Goal: Transaction & Acquisition: Purchase product/service

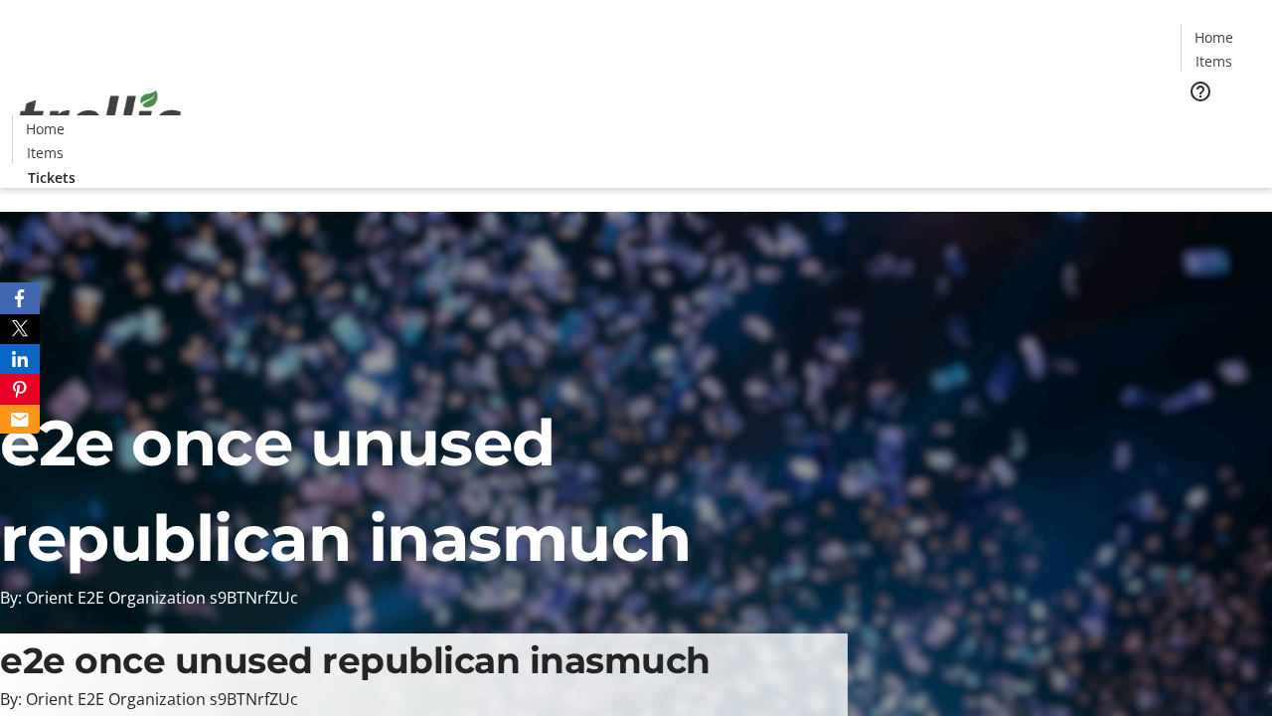
click at [1197, 115] on span "Tickets" at bounding box center [1221, 125] width 48 height 21
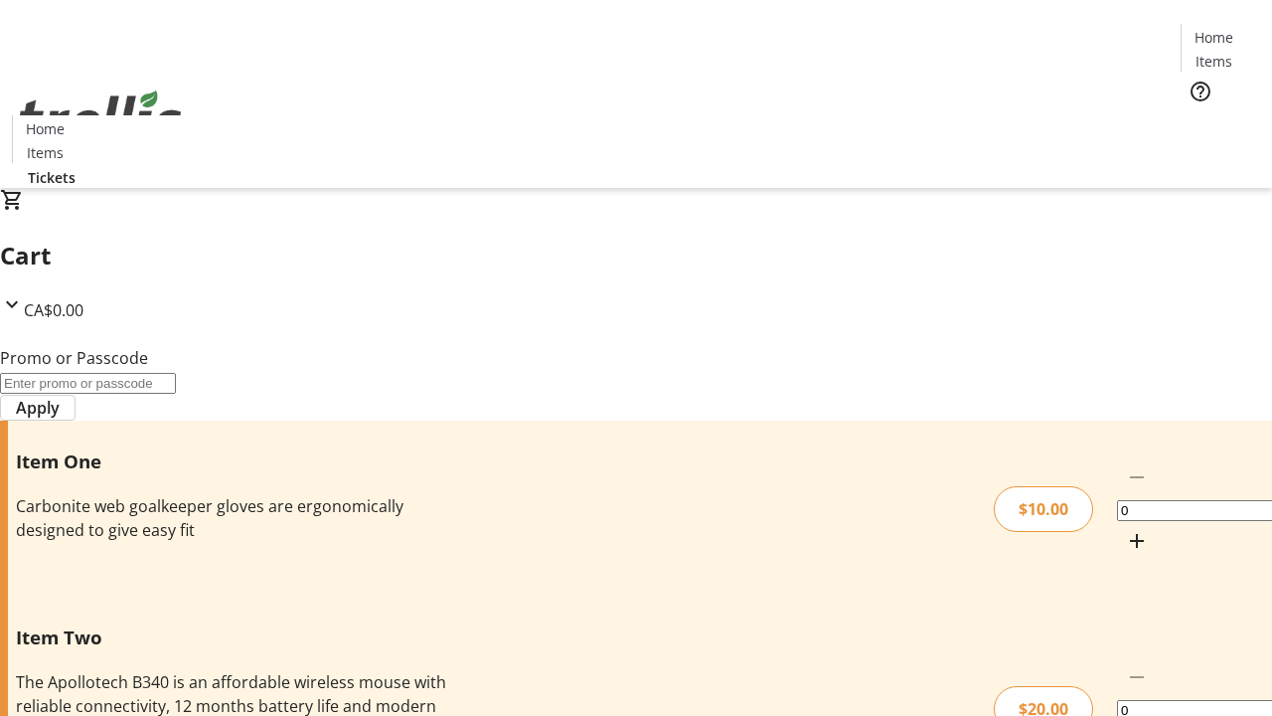
click at [1125, 529] on mat-icon "Increment by one" at bounding box center [1137, 541] width 24 height 24
type input "1"
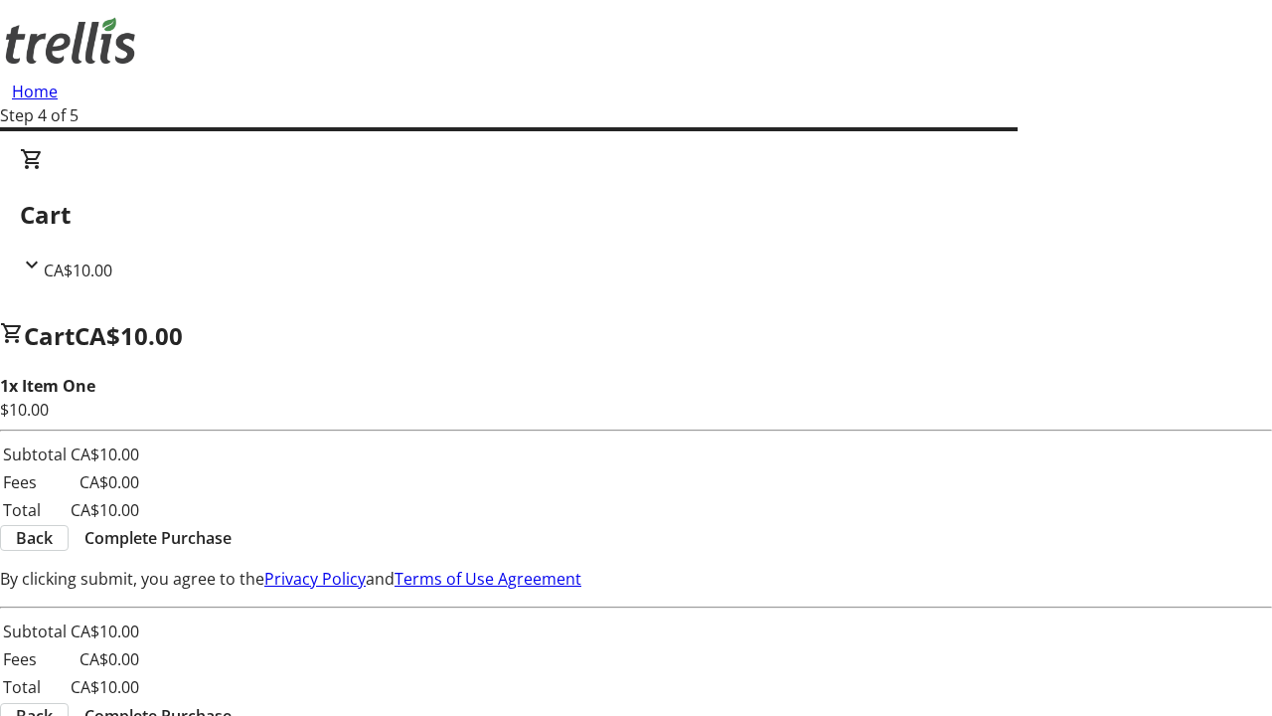
click at [232, 526] on span "Complete Purchase" at bounding box center [157, 538] width 147 height 24
